Goal: Information Seeking & Learning: Learn about a topic

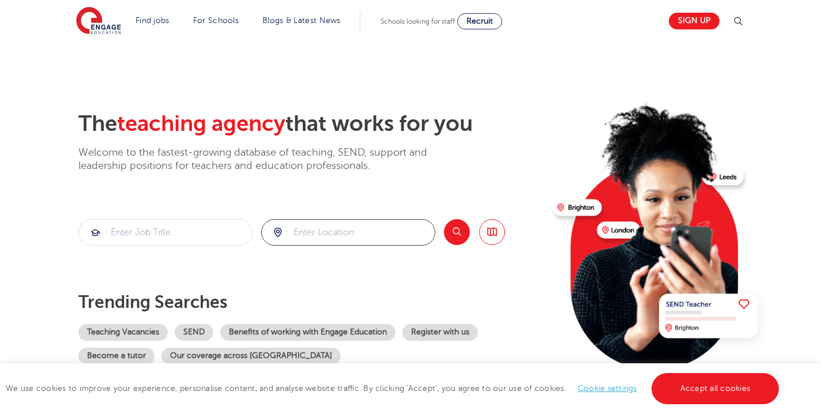
click at [309, 230] on input "search" at bounding box center [348, 232] width 173 height 25
click at [451, 234] on button "Search" at bounding box center [457, 232] width 26 height 26
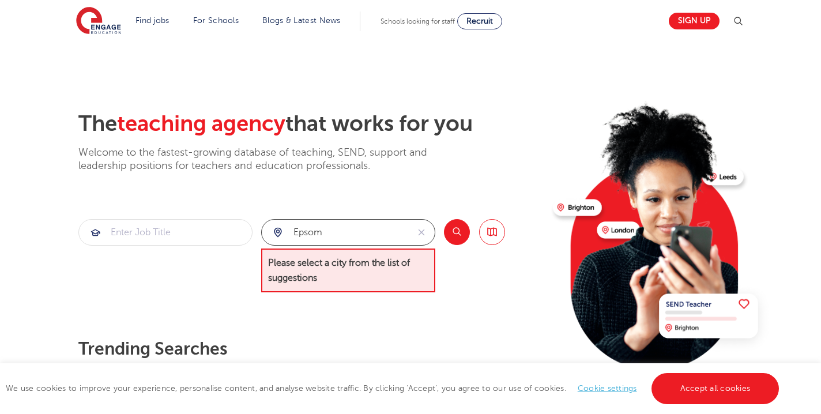
click at [384, 229] on input "Epsom" at bounding box center [335, 232] width 146 height 25
type input "E"
click at [162, 234] on input "search" at bounding box center [165, 232] width 173 height 25
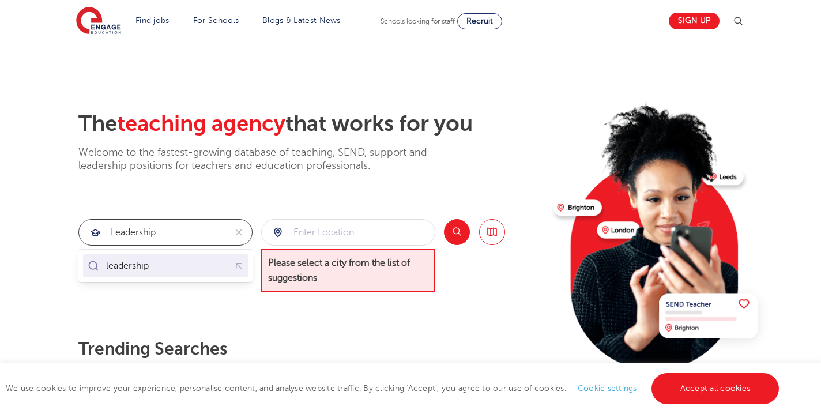
click at [201, 272] on div "leadership" at bounding box center [165, 266] width 160 height 18
type input "leadership"
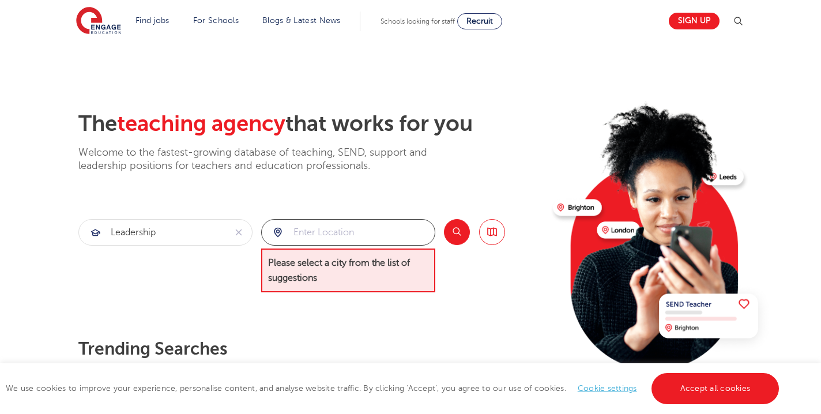
click at [313, 236] on input "search" at bounding box center [348, 232] width 173 height 25
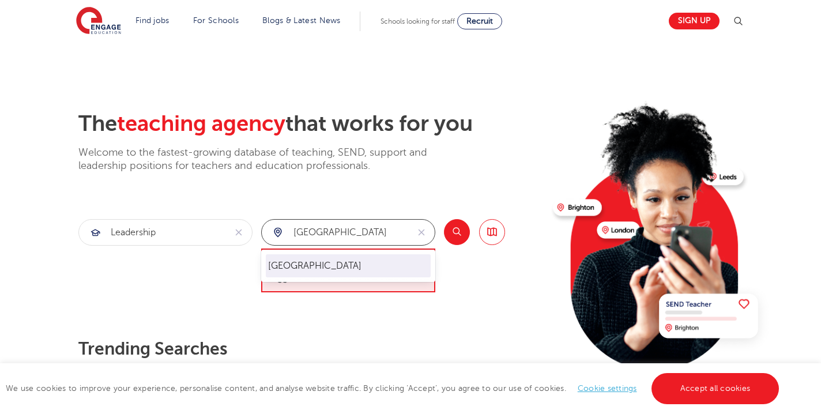
click at [311, 264] on li "[GEOGRAPHIC_DATA]" at bounding box center [348, 265] width 165 height 23
type input "[GEOGRAPHIC_DATA]"
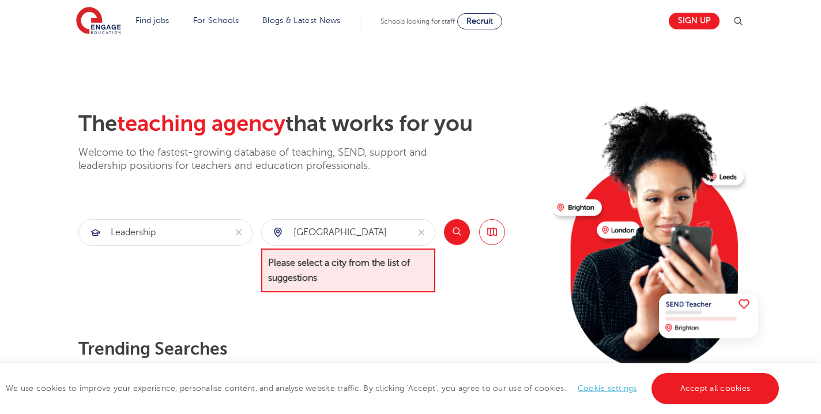
click at [455, 232] on button "Search" at bounding box center [457, 232] width 26 height 26
